Goal: Information Seeking & Learning: Learn about a topic

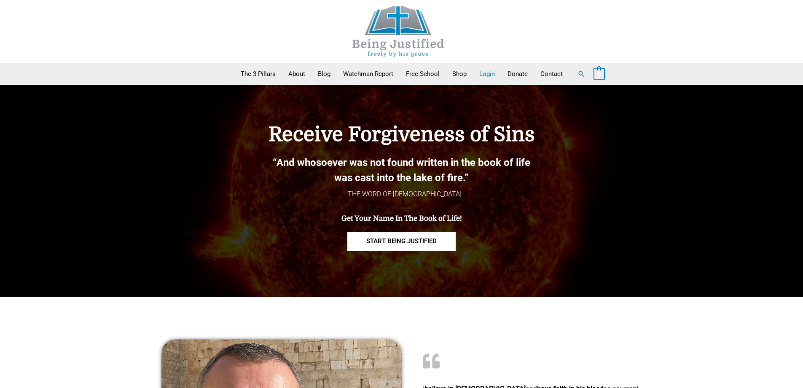
click at [490, 71] on link "Login" at bounding box center [487, 73] width 28 height 21
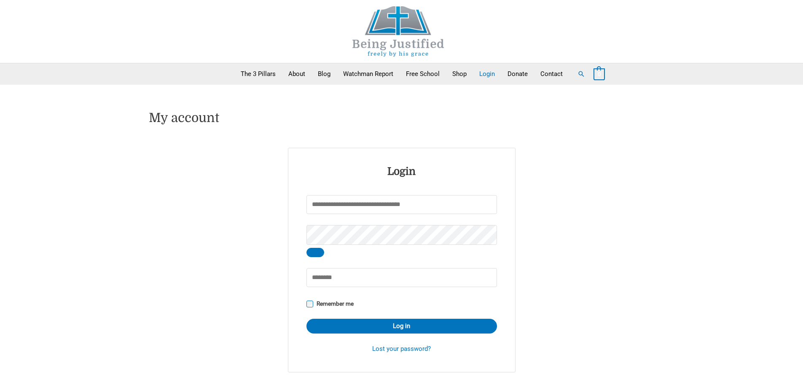
click at [313, 203] on input "Username or email address * Required" at bounding box center [402, 204] width 191 height 19
type input "**********"
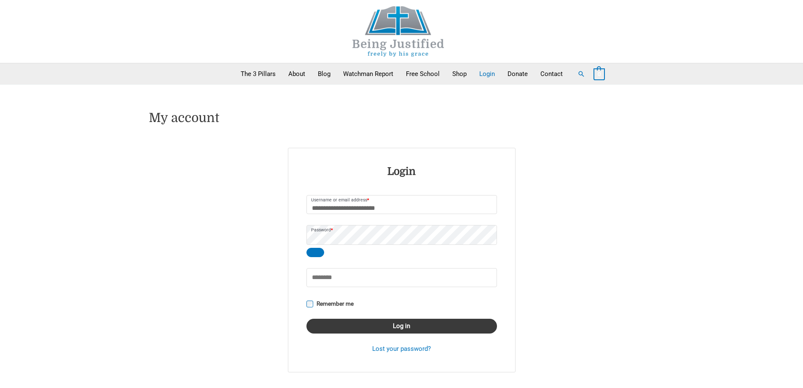
click at [401, 327] on button "Log in" at bounding box center [402, 325] width 191 height 15
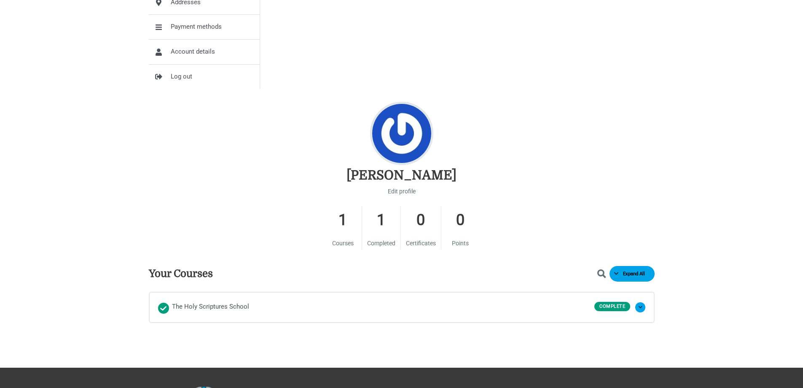
scroll to position [295, 0]
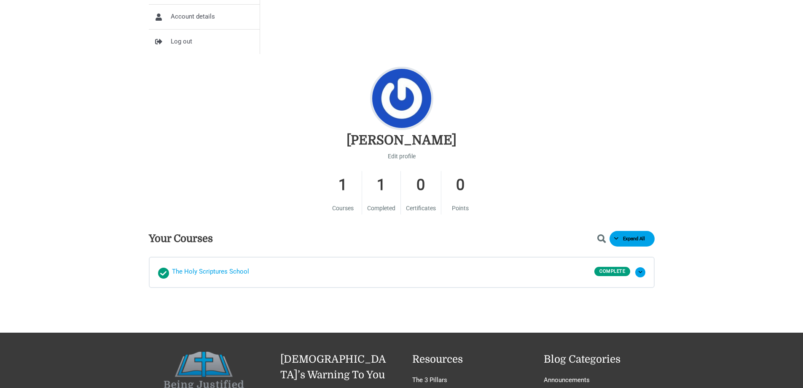
click at [205, 268] on span "The Holy Scriptures School" at bounding box center [210, 272] width 77 height 13
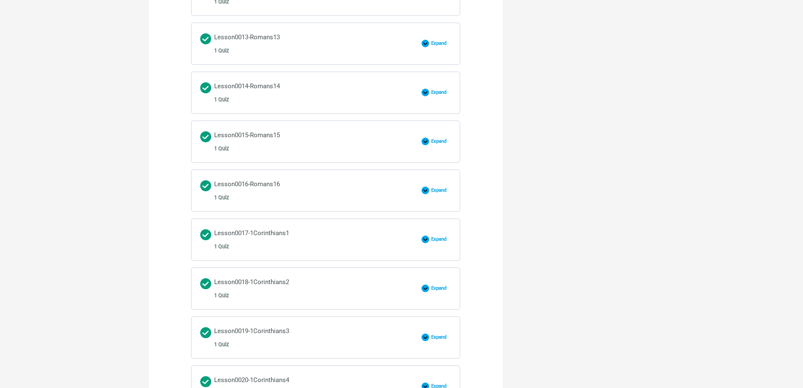
scroll to position [1139, 0]
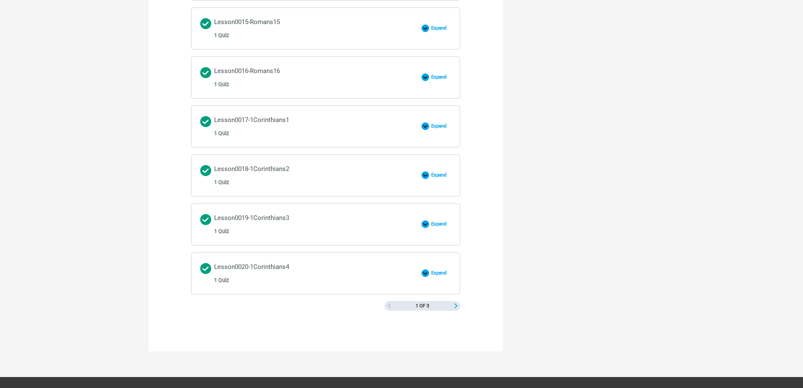
click at [455, 304] on span "Next Page" at bounding box center [456, 305] width 5 height 5
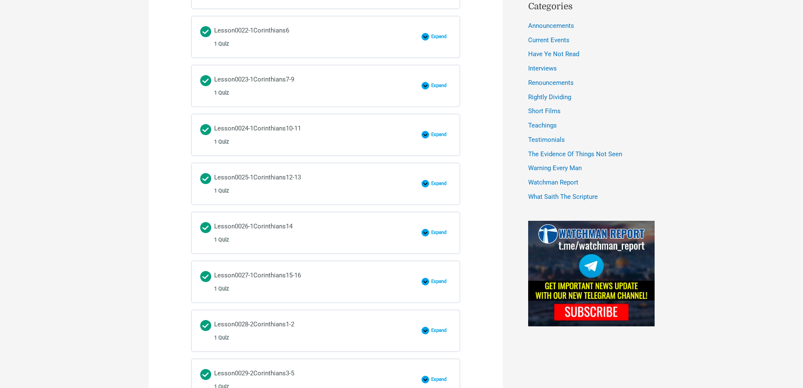
scroll to position [380, 0]
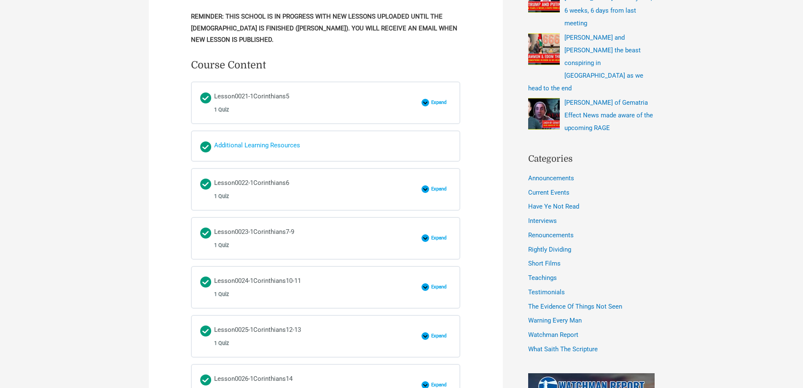
click at [254, 143] on div "Additional Learning Resources" at bounding box center [257, 146] width 86 height 13
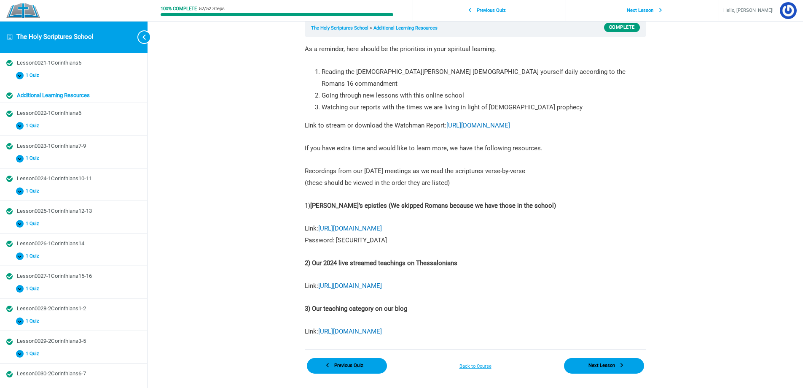
scroll to position [65, 0]
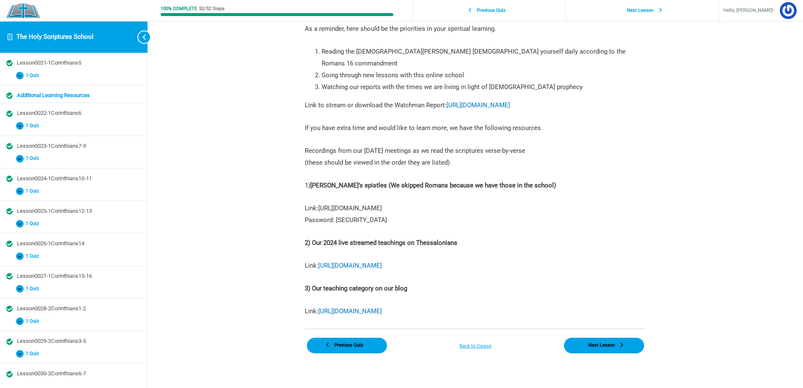
click at [378, 204] on link "https://vimeo.com/showcase/paulsepistles" at bounding box center [350, 208] width 64 height 8
